Goal: Communication & Community: Answer question/provide support

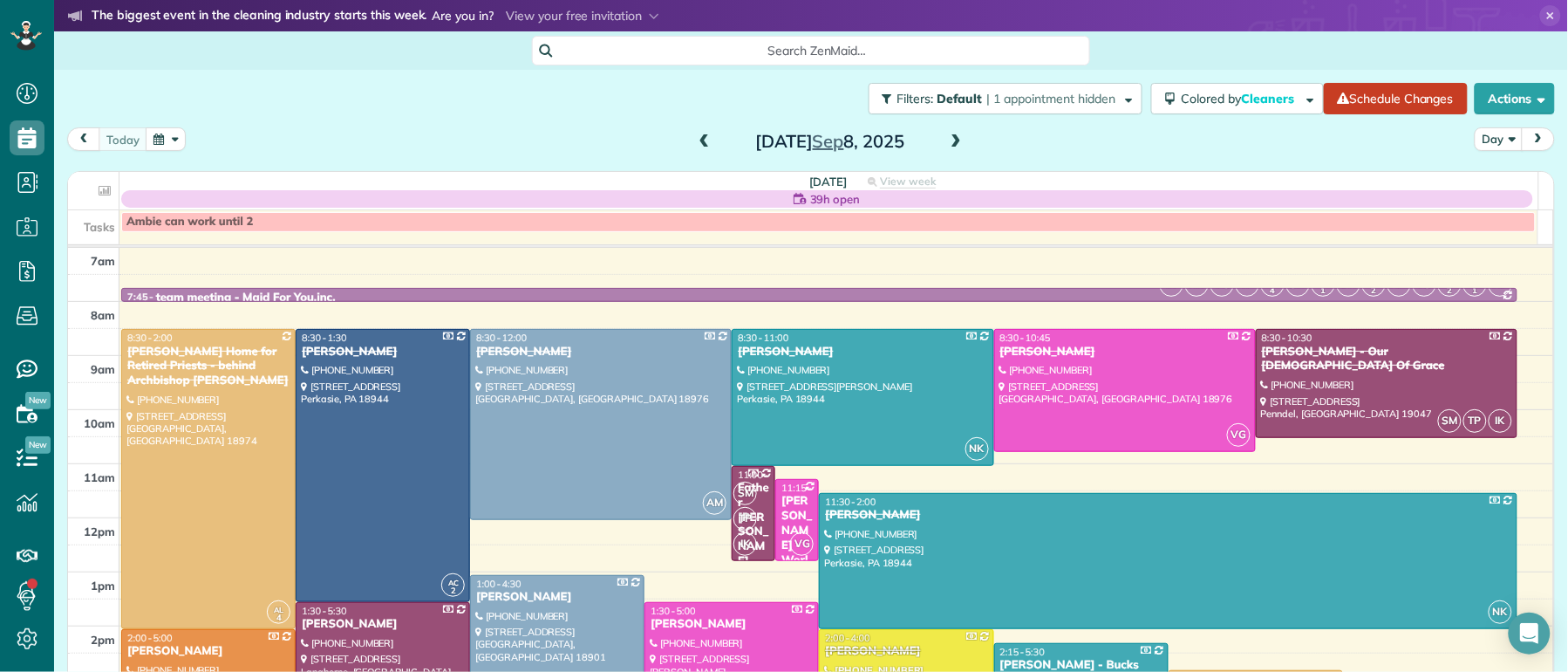
scroll to position [77, 0]
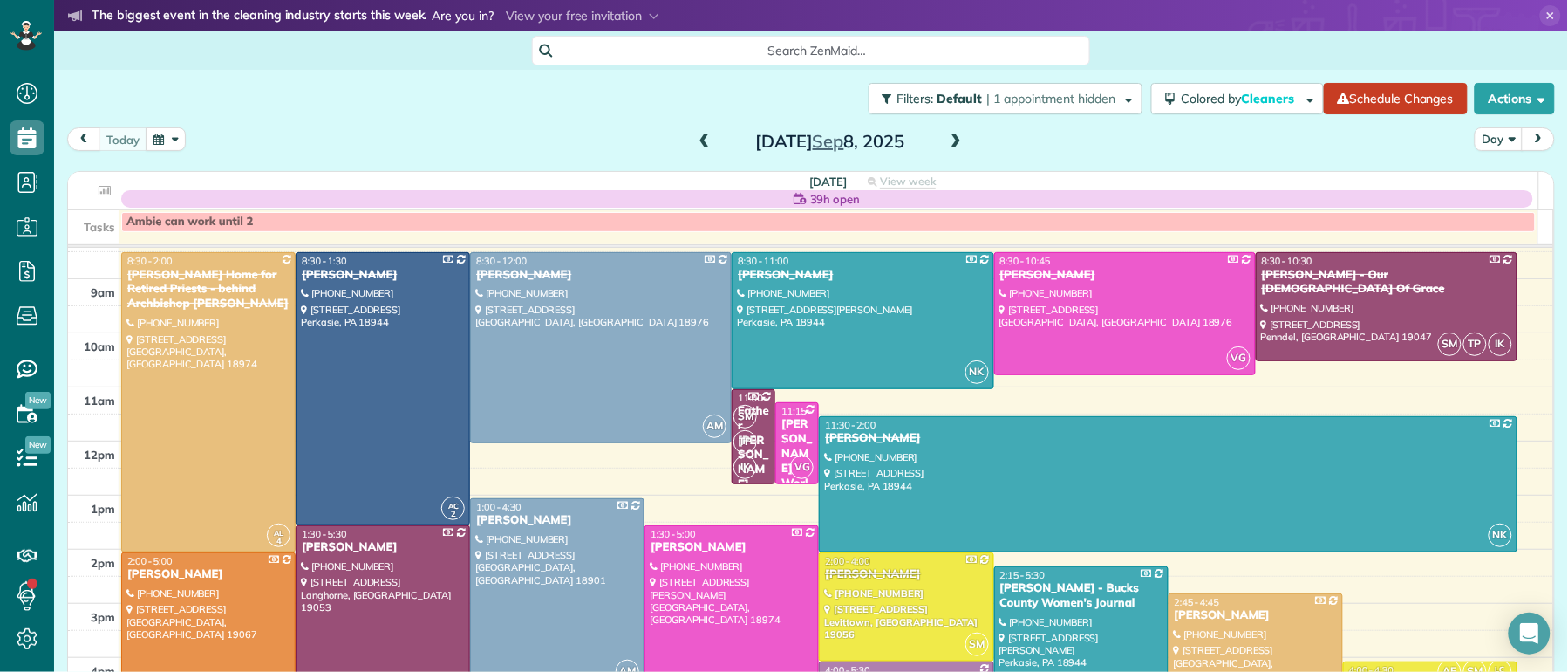
click at [949, 143] on span at bounding box center [955, 142] width 19 height 16
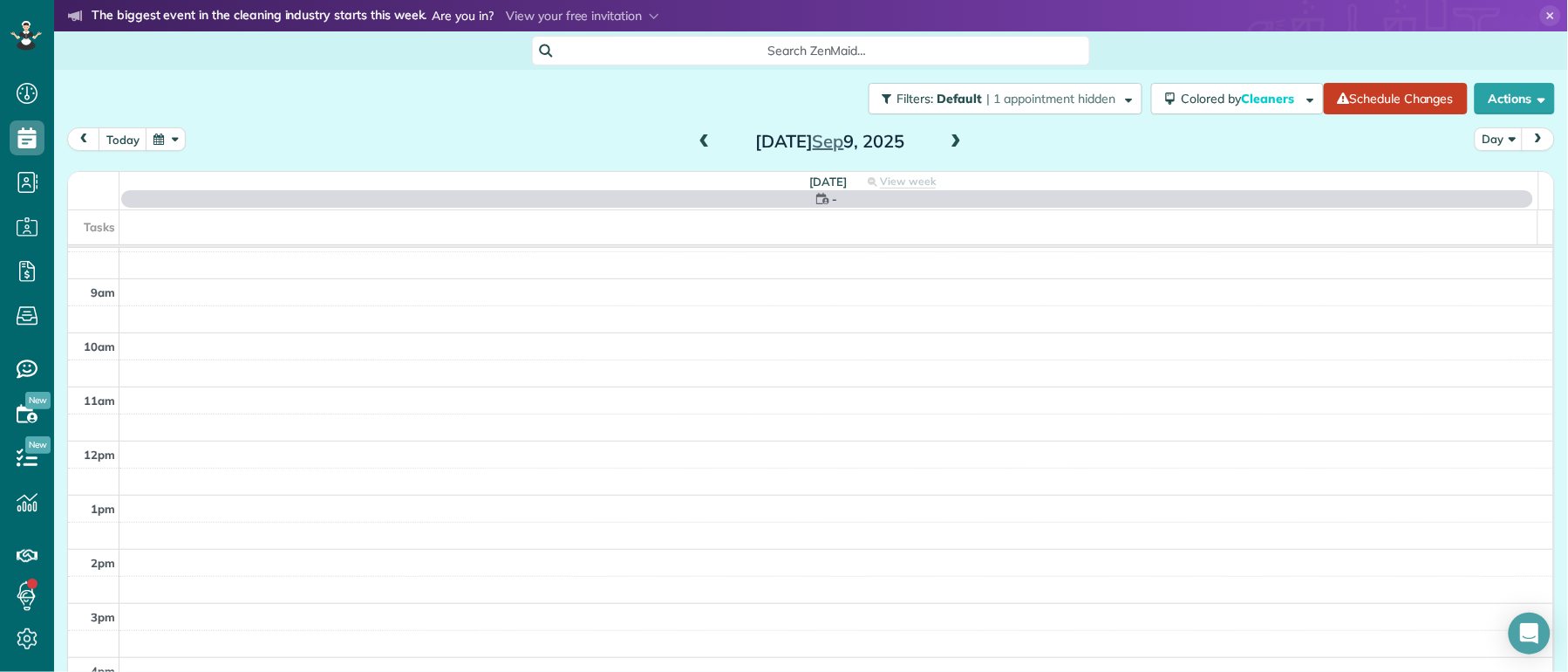
scroll to position [0, 0]
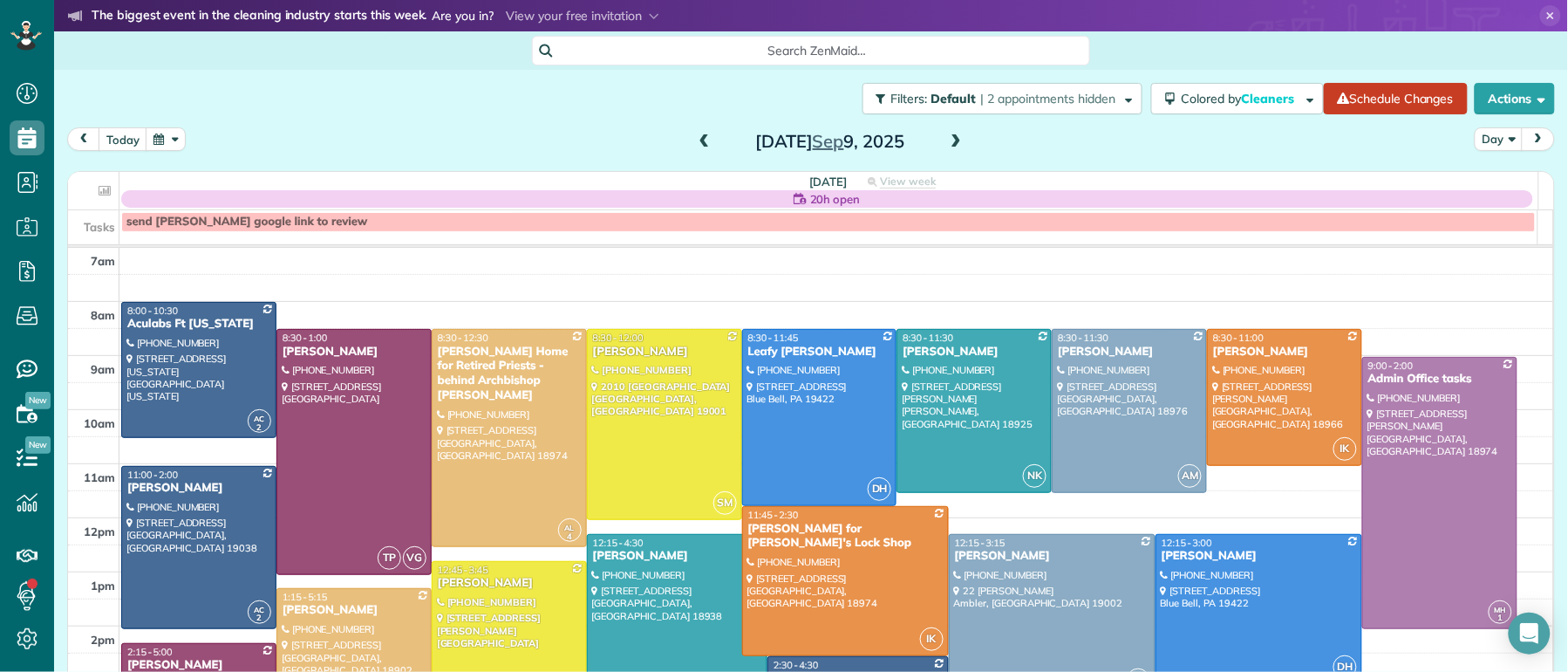
click at [951, 144] on span at bounding box center [955, 142] width 19 height 16
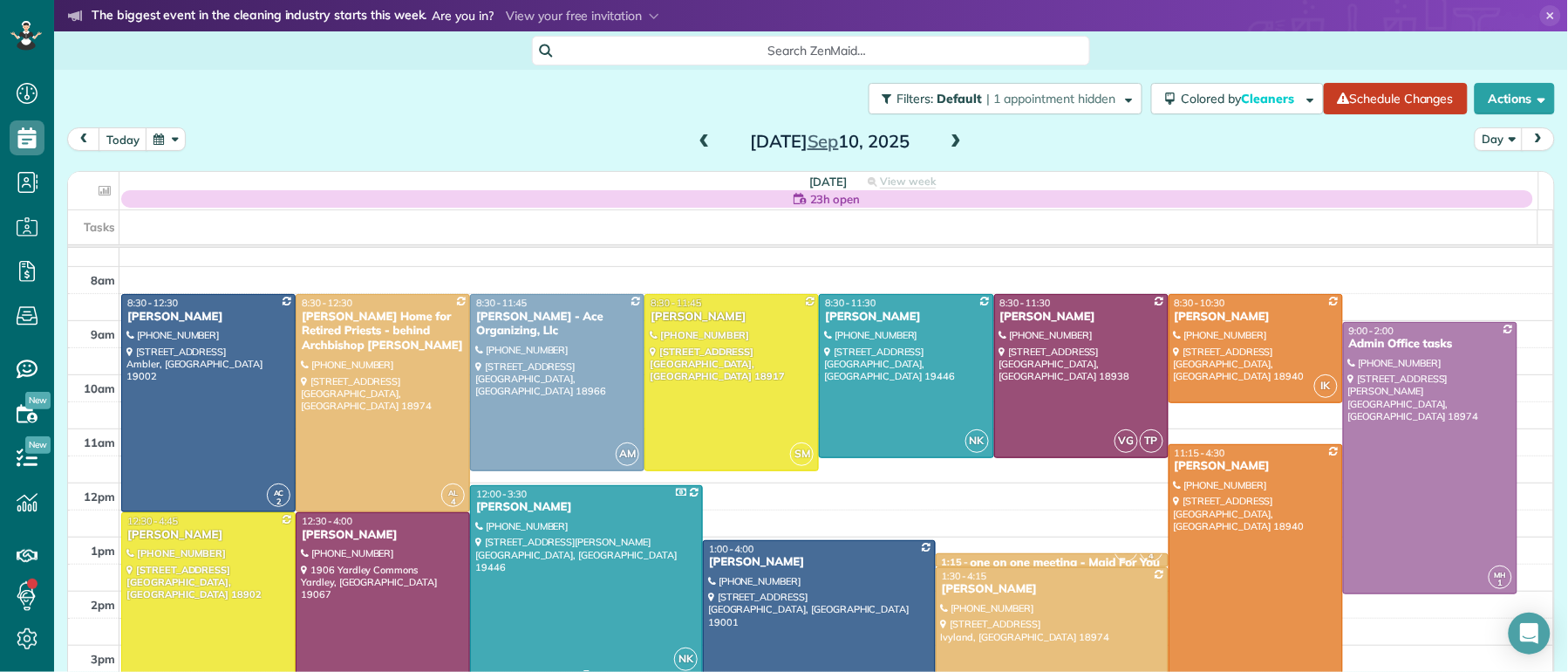
scroll to position [36, 0]
click at [364, 536] on div "[PERSON_NAME]" at bounding box center [382, 534] width 164 height 15
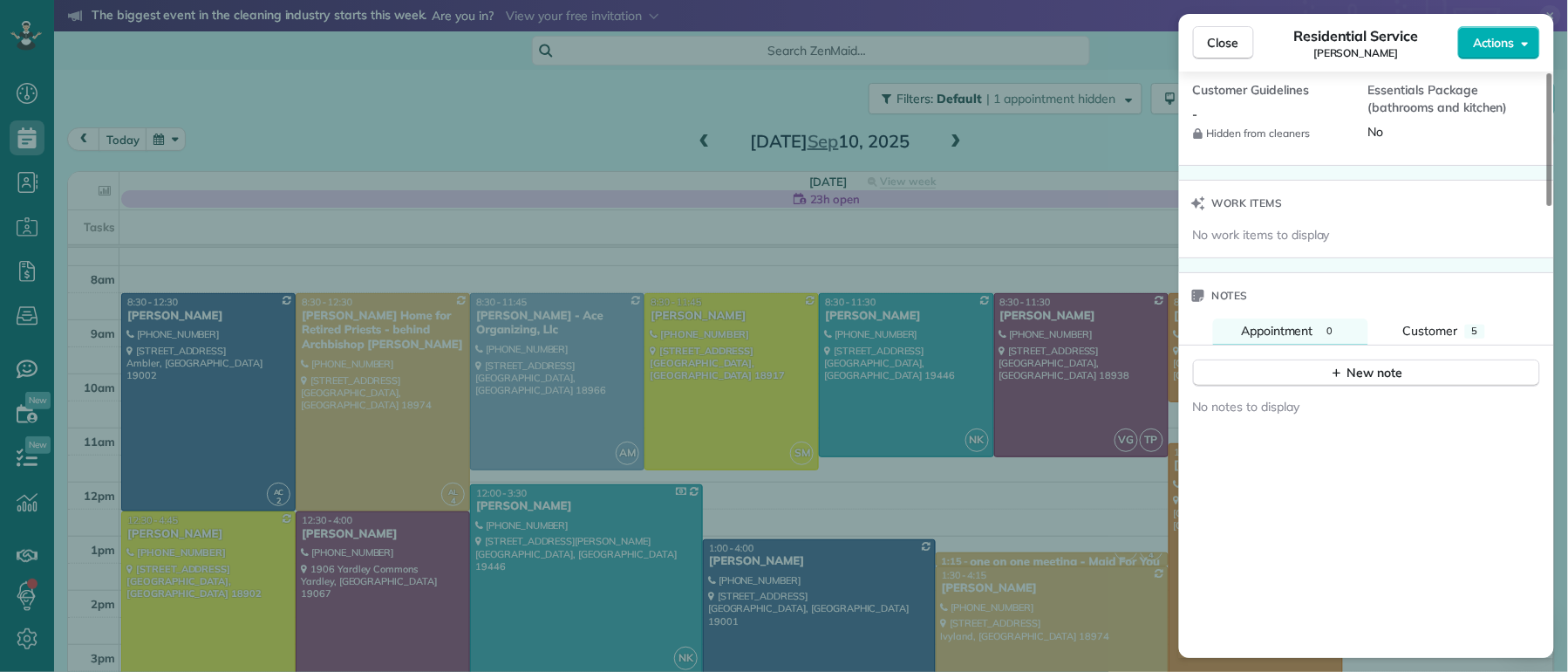
scroll to position [1703, 0]
click at [1449, 318] on span "Customer" at bounding box center [1430, 326] width 55 height 16
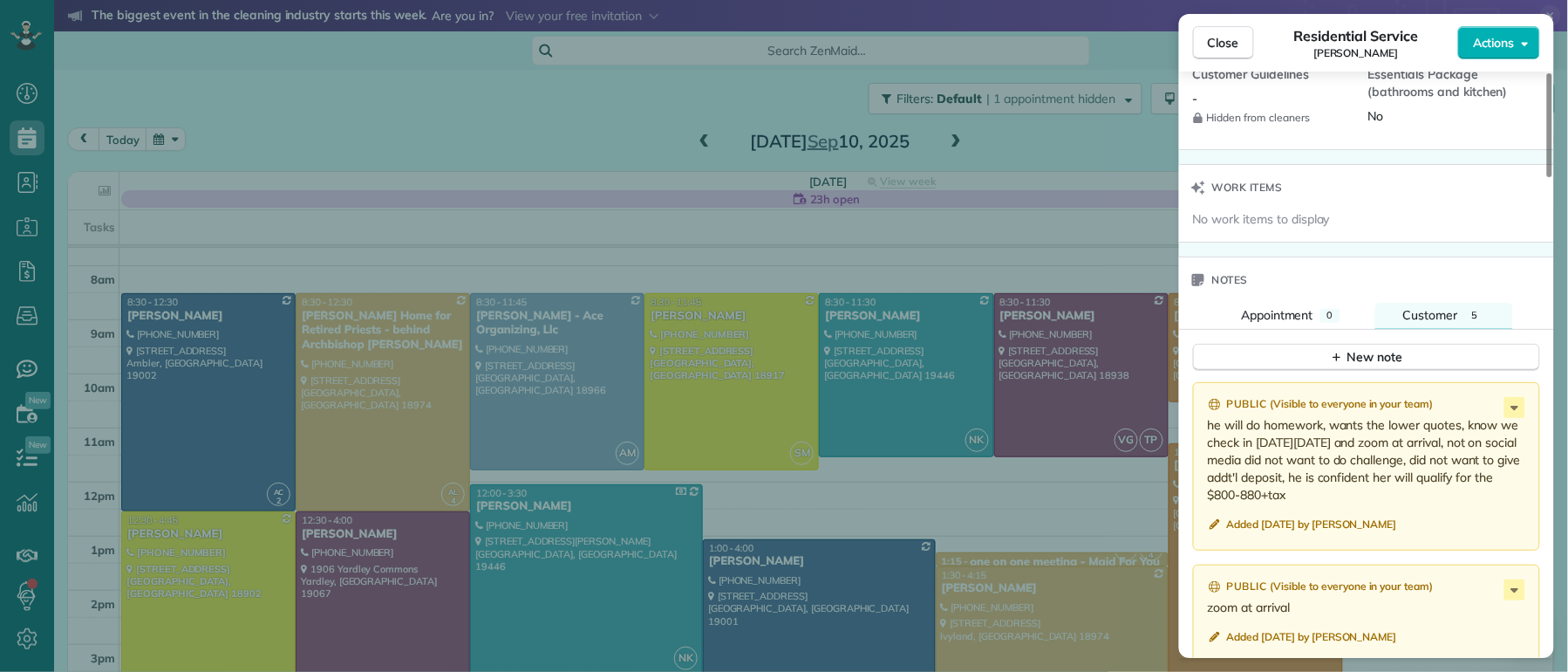
scroll to position [1700, 0]
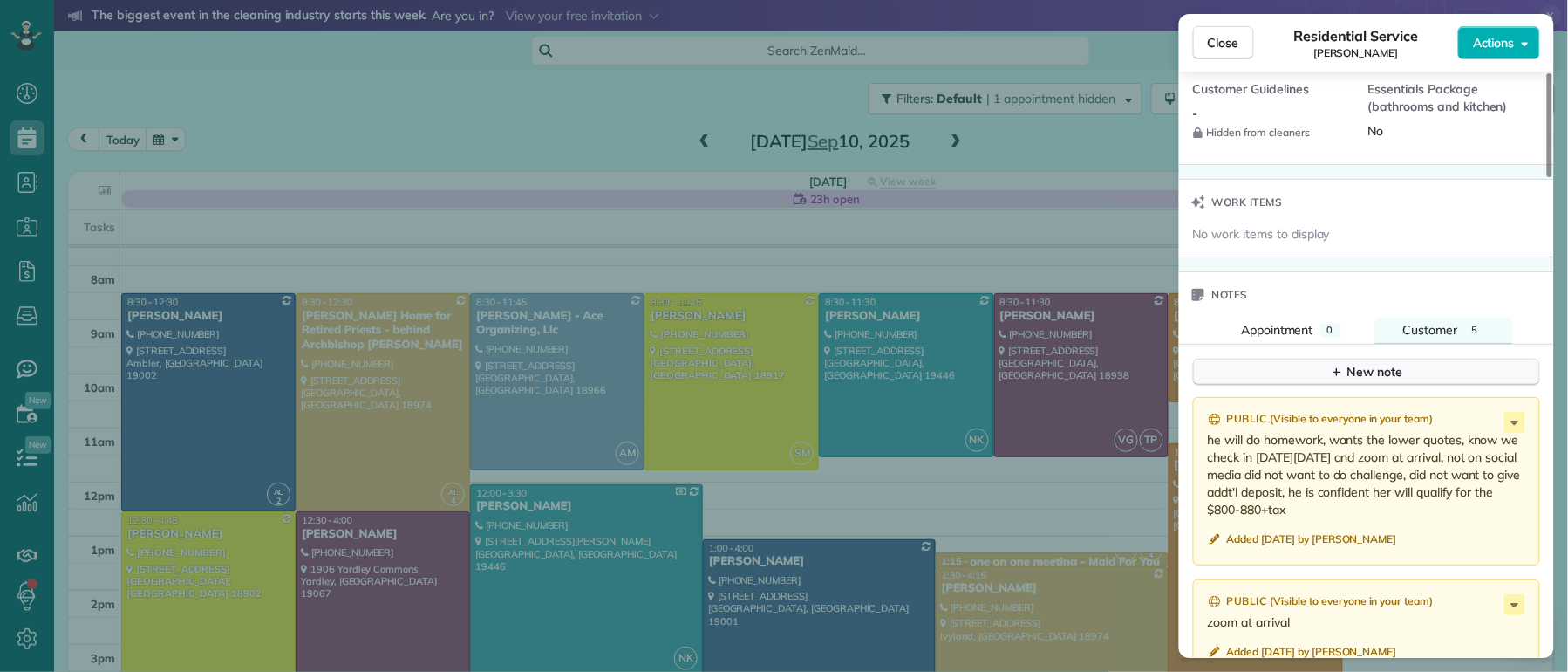
click at [1406, 365] on button "New note" at bounding box center [1367, 372] width 347 height 27
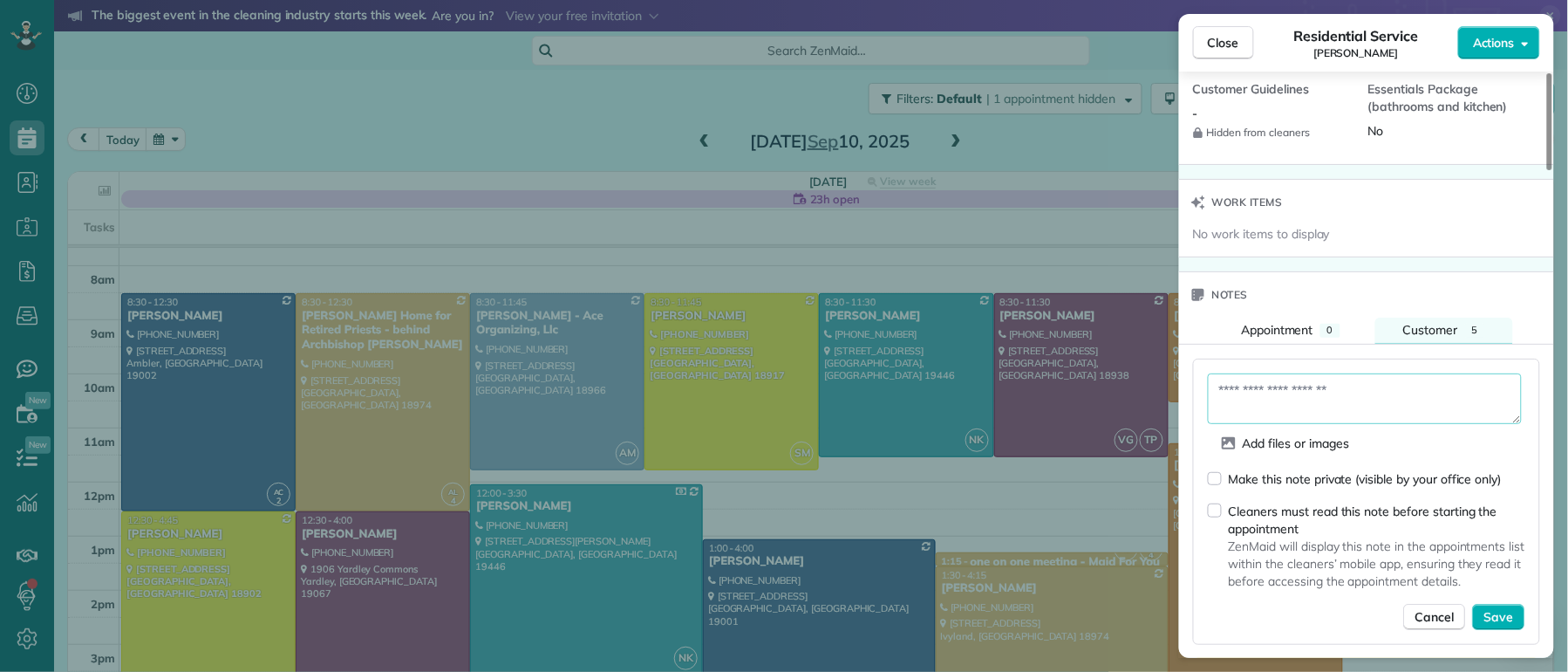
click at [1291, 380] on textarea at bounding box center [1365, 399] width 314 height 50
type textarea "**********"
click at [1505, 613] on span "Save" at bounding box center [1499, 617] width 30 height 17
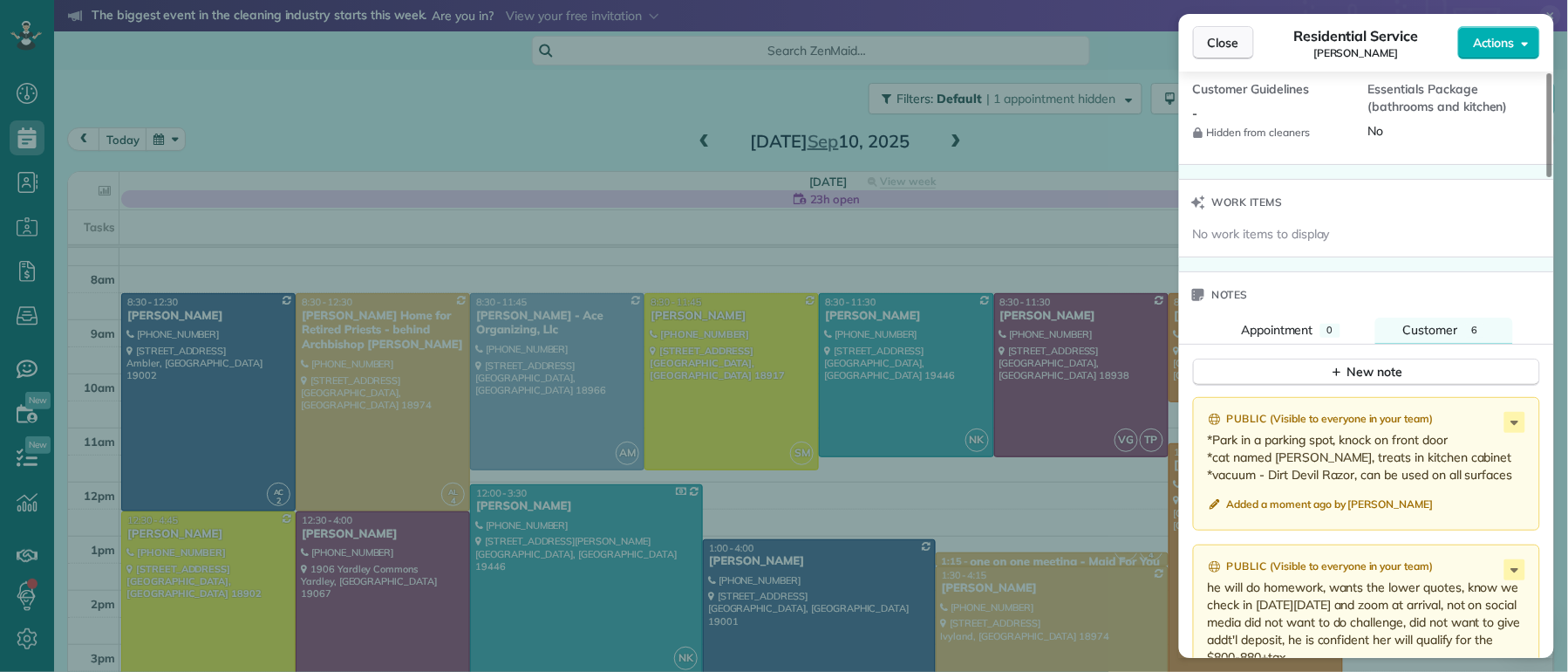
click at [1229, 38] on span "Close" at bounding box center [1223, 42] width 31 height 17
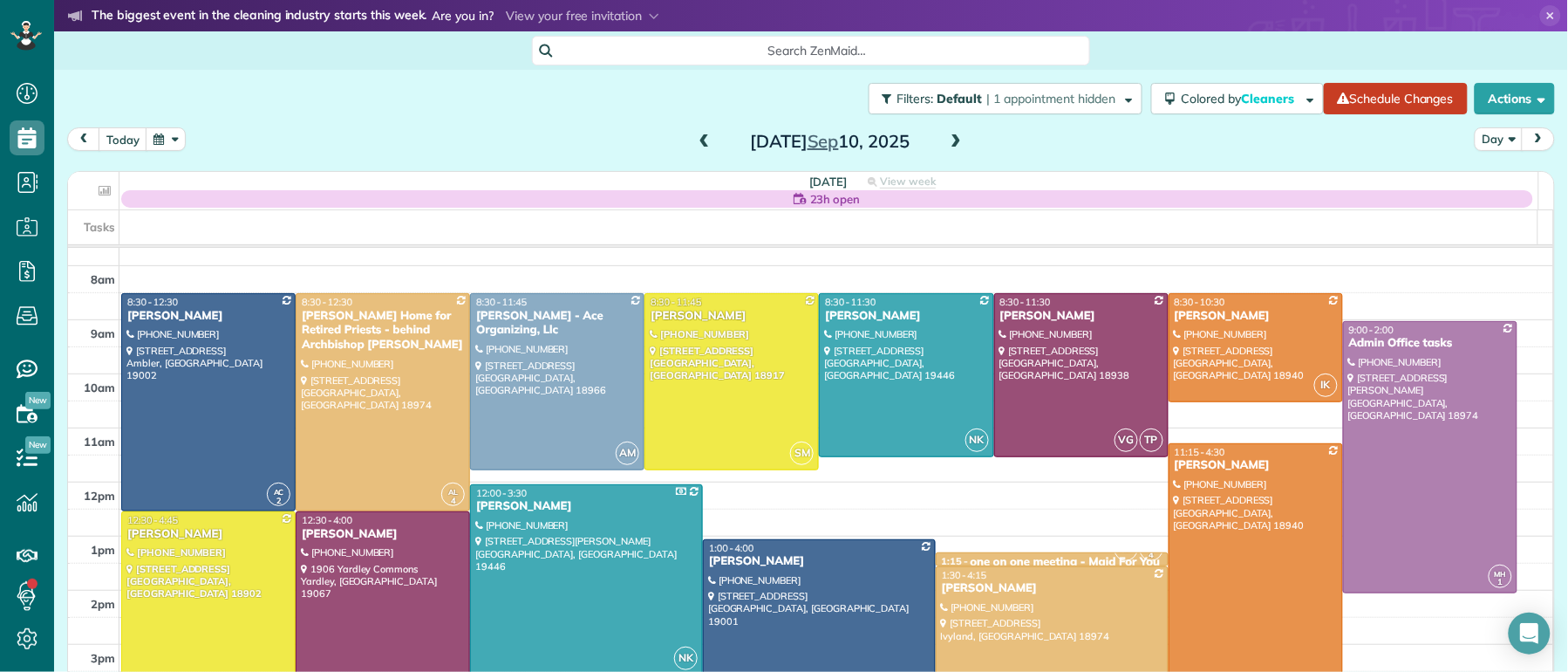
click at [695, 141] on span at bounding box center [704, 142] width 19 height 16
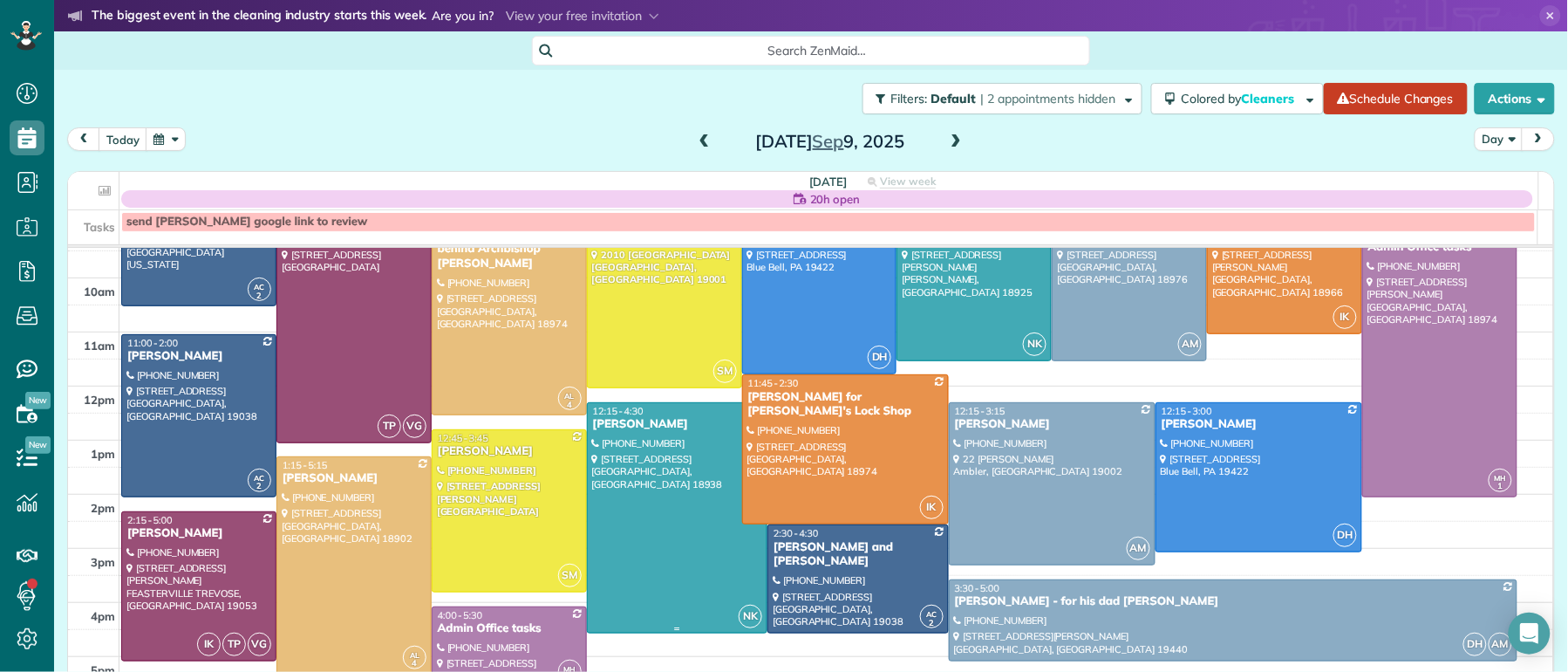
scroll to position [164, 0]
